Goal: Transaction & Acquisition: Purchase product/service

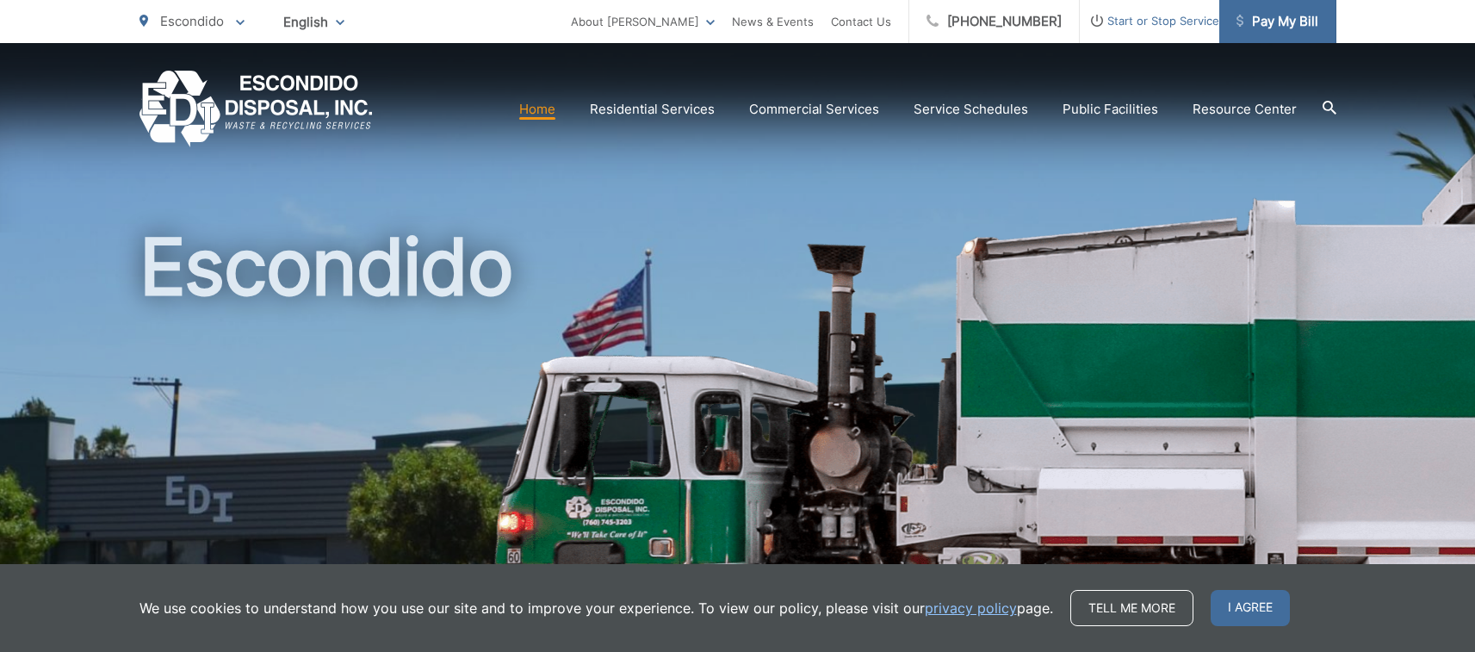
click at [1299, 15] on span "Pay My Bill" at bounding box center [1277, 21] width 82 height 21
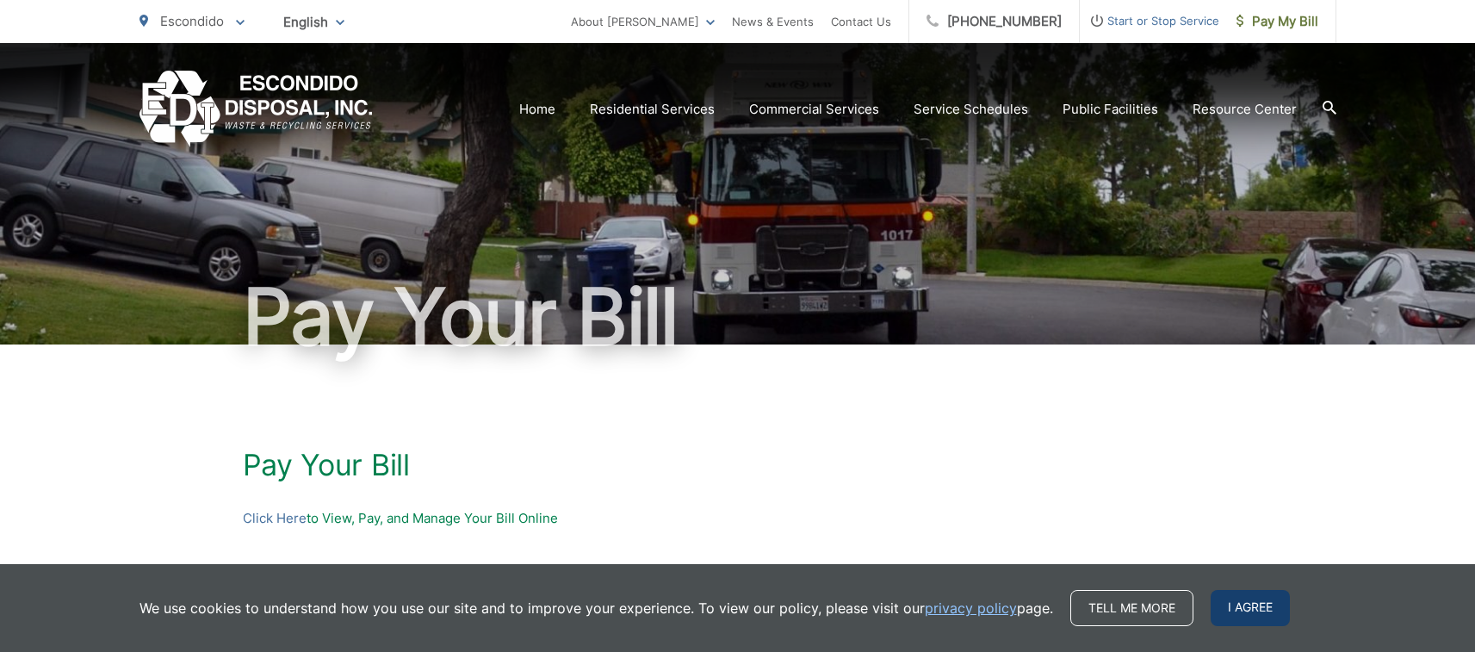
click at [1260, 602] on span "I agree" at bounding box center [1249, 608] width 79 height 36
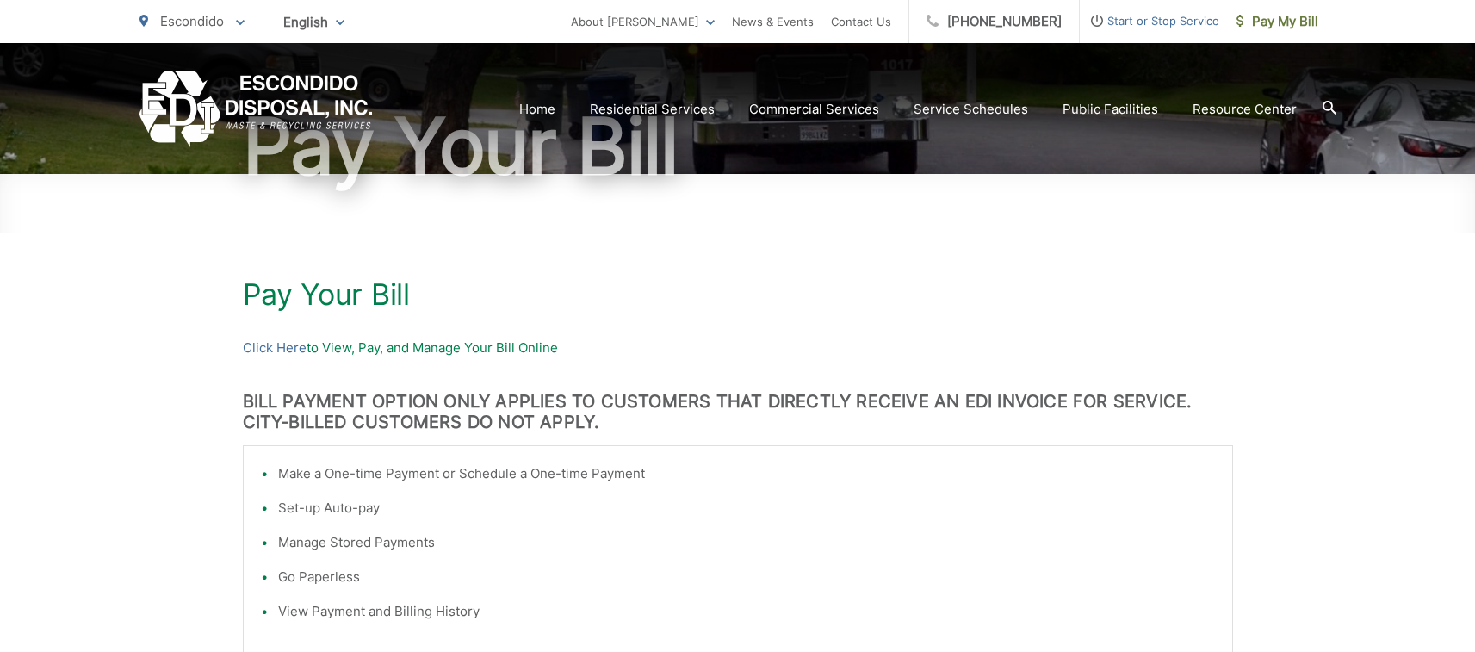
scroll to position [172, 0]
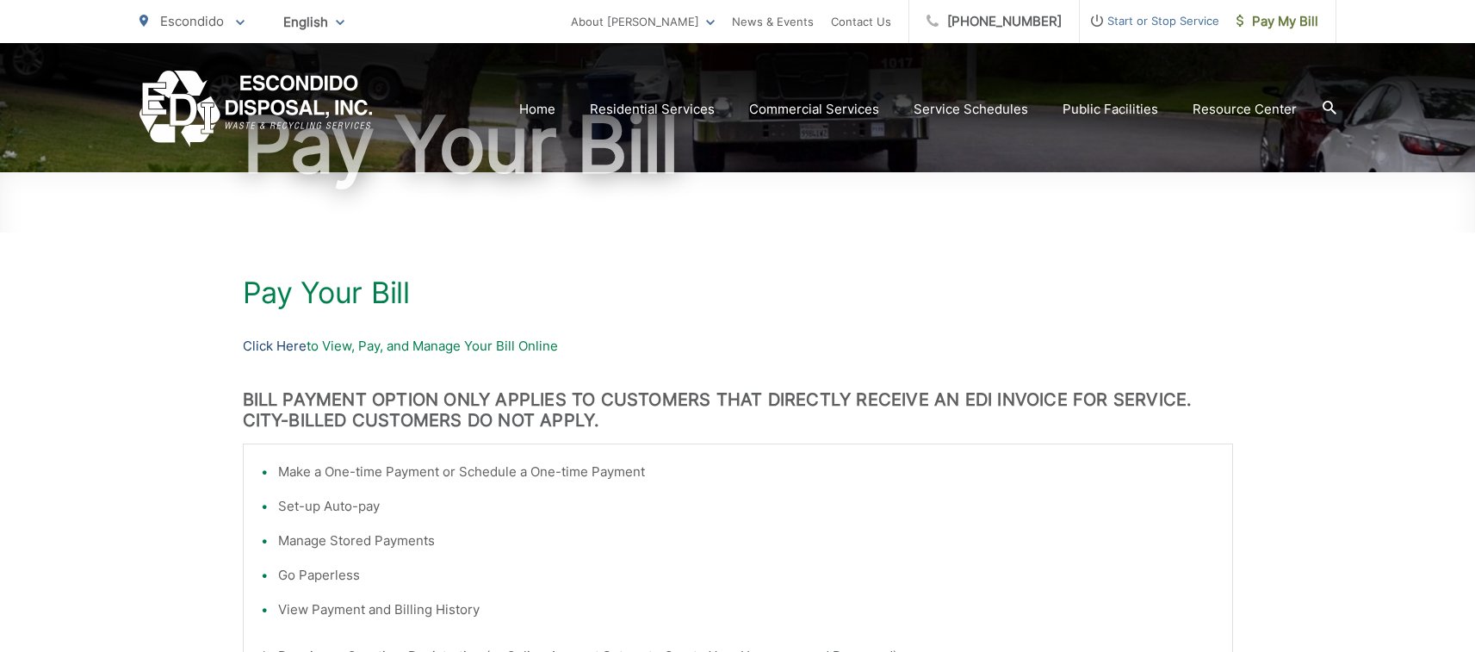
click at [264, 338] on link "Click Here" at bounding box center [275, 346] width 64 height 21
